Goal: Information Seeking & Learning: Check status

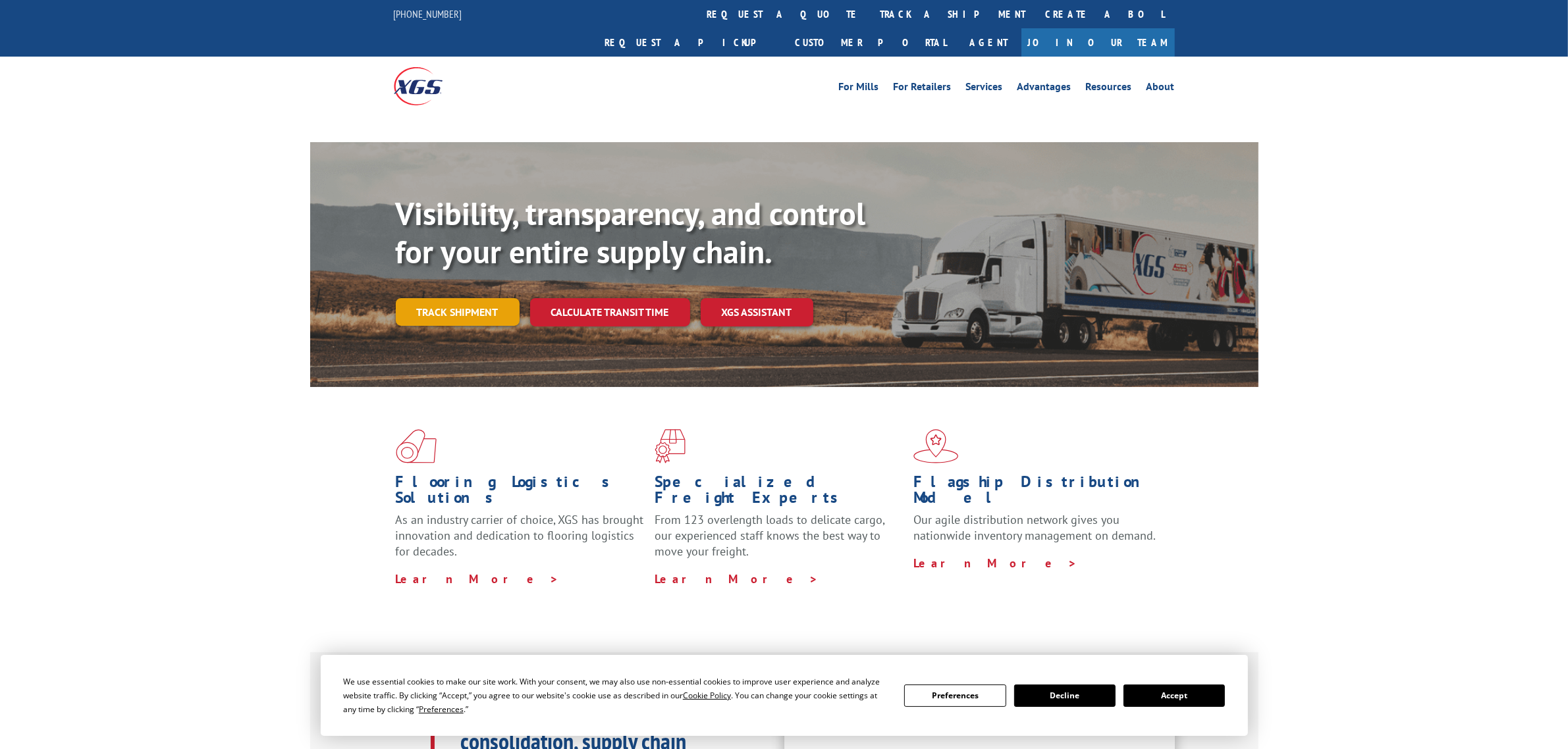
click at [448, 298] on link "Track shipment" at bounding box center [457, 312] width 124 height 28
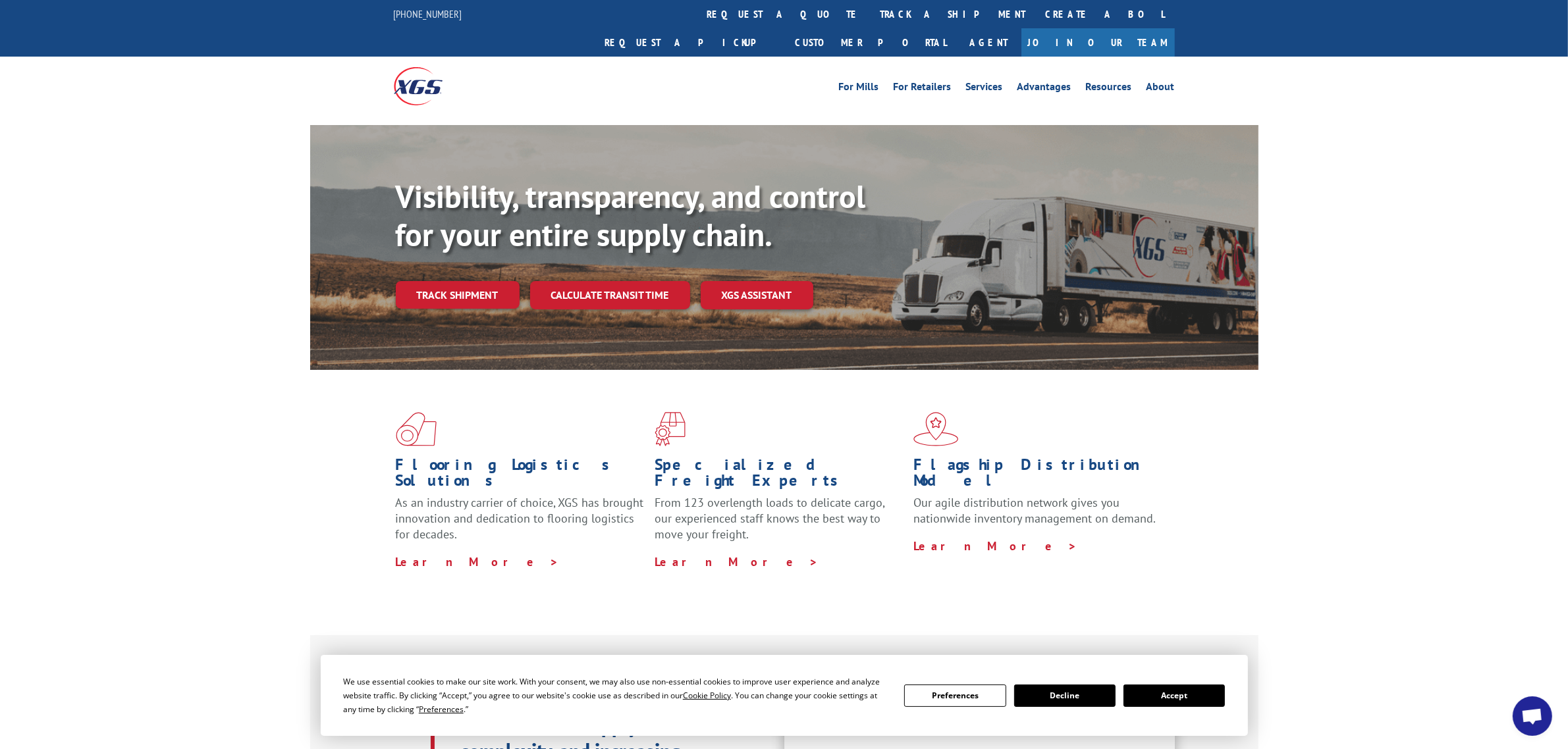
click at [1203, 698] on button "Accept" at bounding box center [1174, 696] width 102 height 22
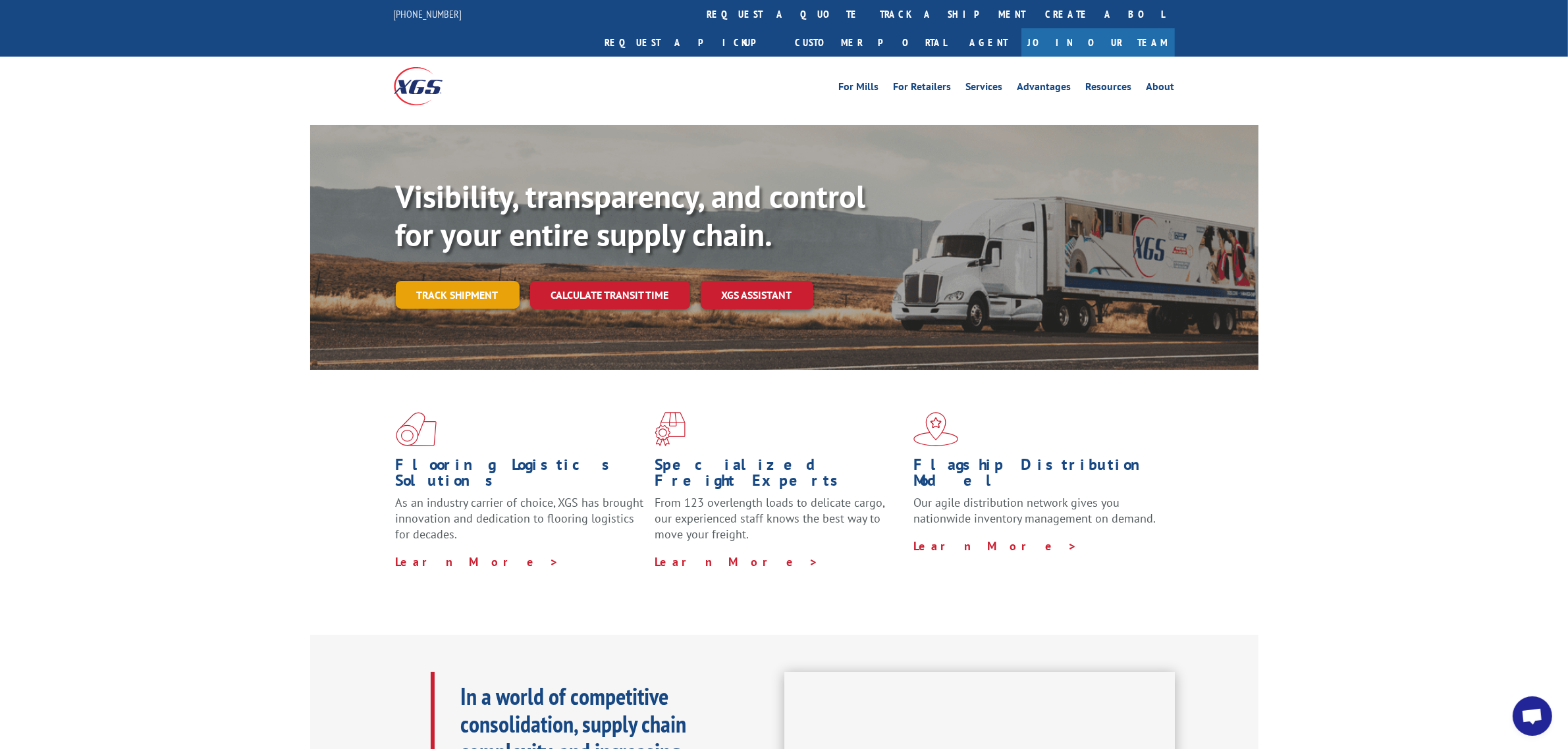
click at [445, 281] on link "Track shipment" at bounding box center [457, 295] width 124 height 28
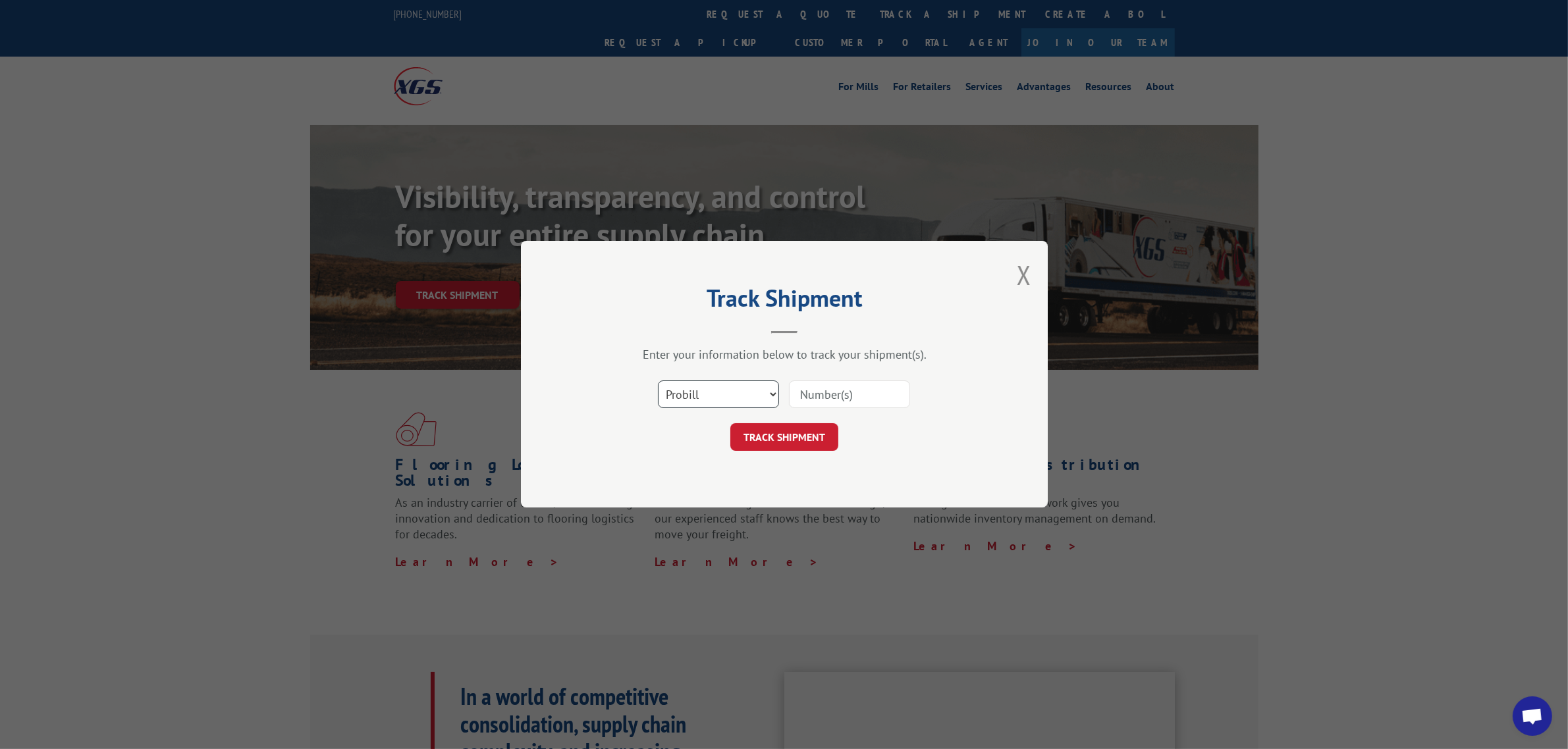
click at [748, 397] on select "Select category... Probill BOL PO" at bounding box center [718, 395] width 121 height 28
select select "bol"
click at [658, 381] on select "Select category... Probill BOL PO" at bounding box center [718, 395] width 121 height 28
paste input "5193949"
type input "5193949"
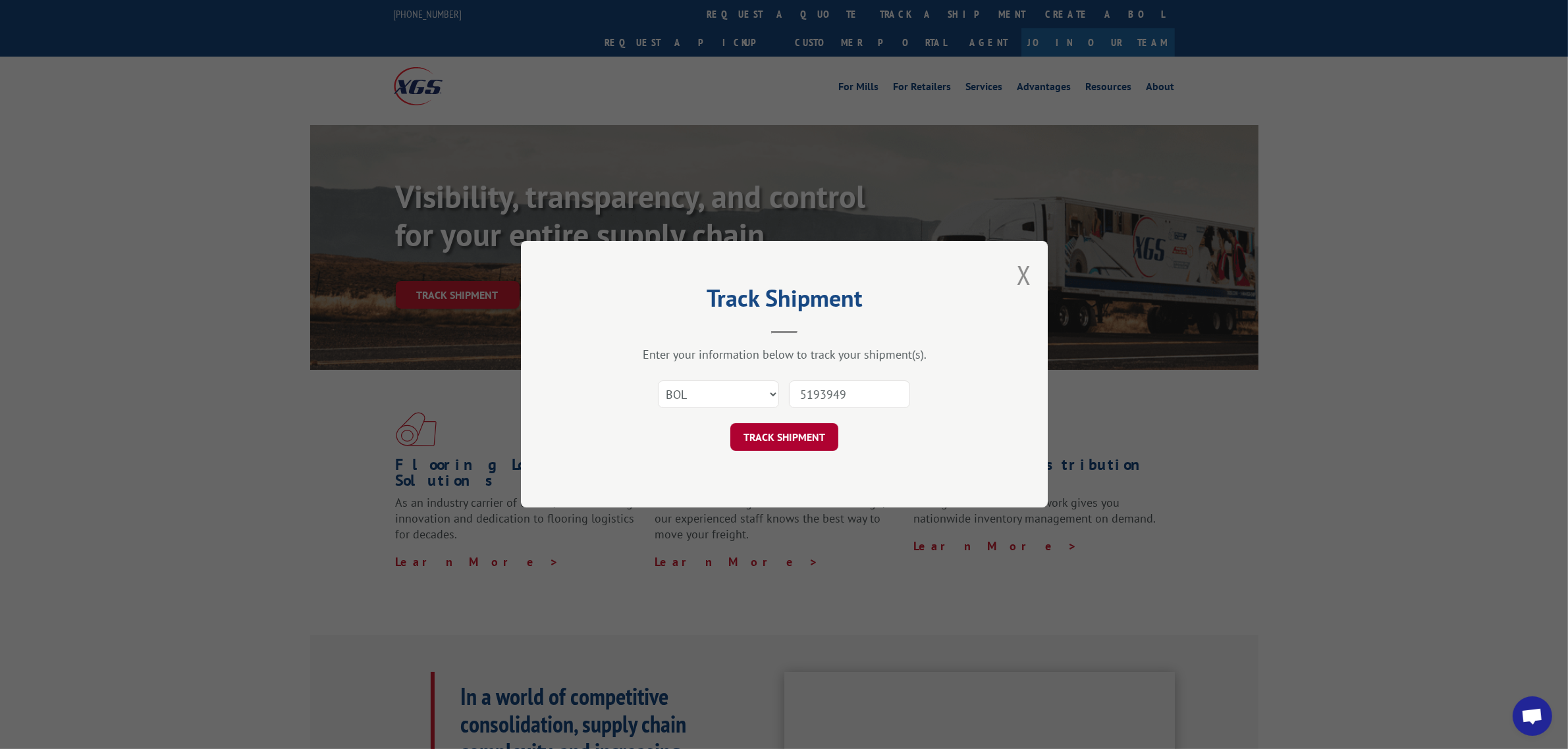
click at [772, 433] on button "TRACK SHIPMENT" at bounding box center [784, 438] width 108 height 28
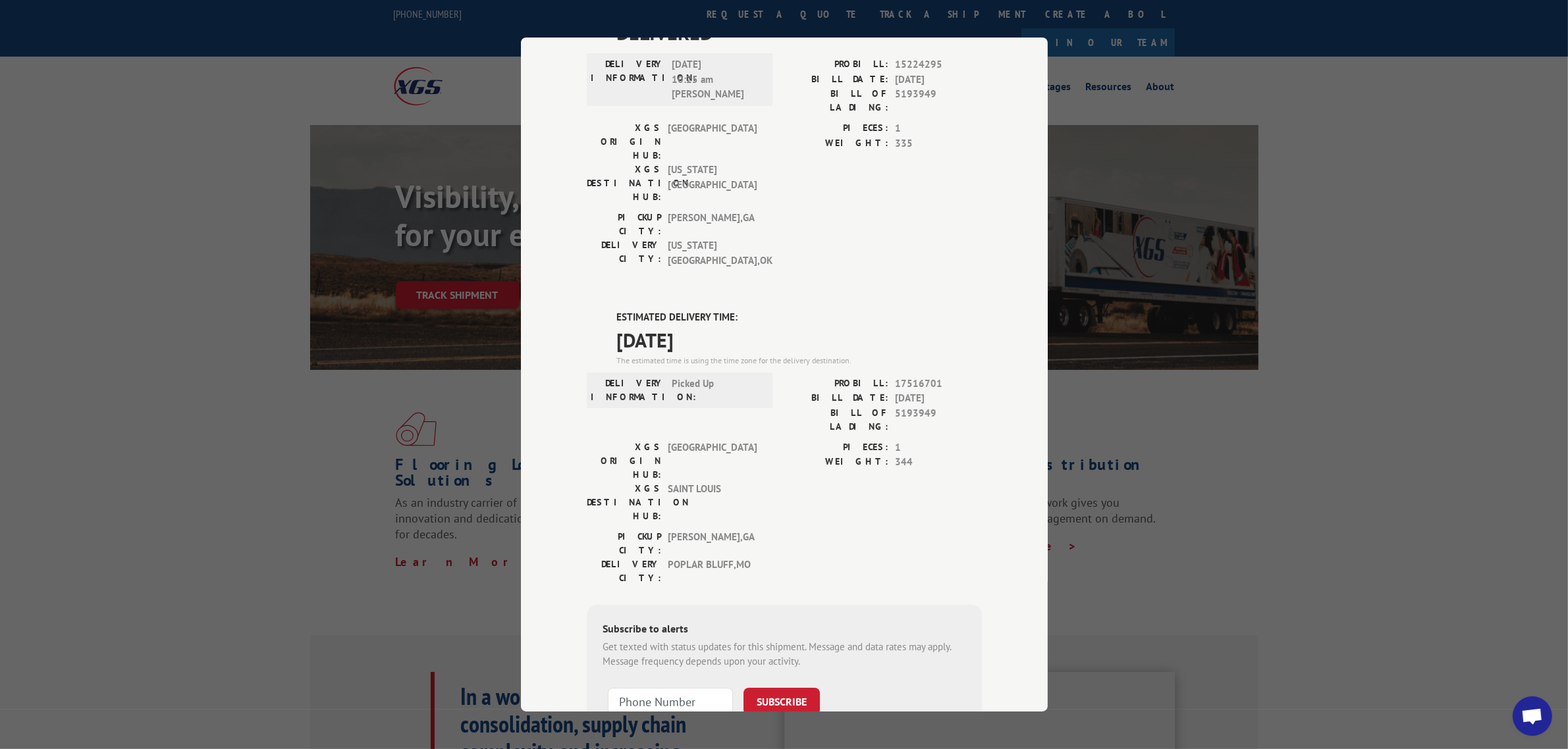
scroll to position [132, 0]
